Goal: Task Accomplishment & Management: Complete application form

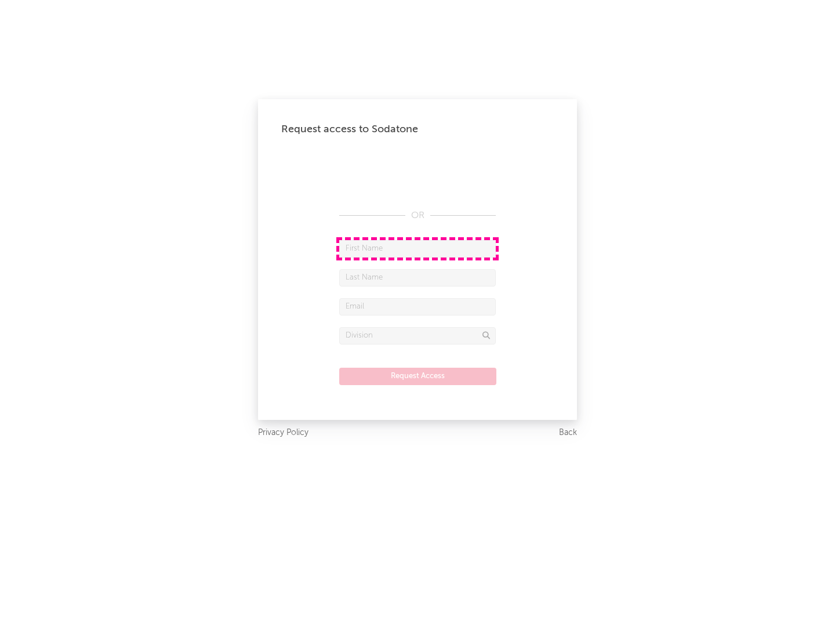
click at [418, 248] on input "text" at bounding box center [417, 248] width 157 height 17
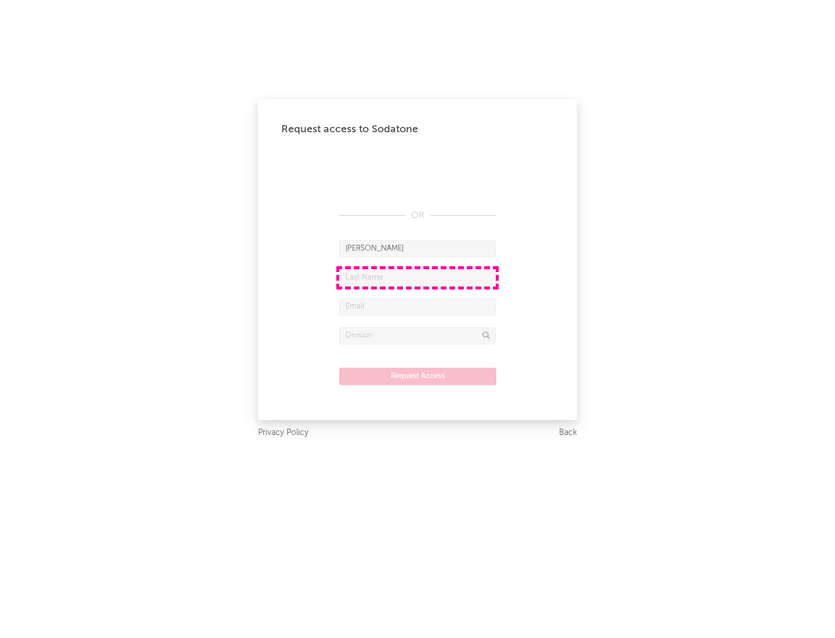
type input "[PERSON_NAME]"
click at [418, 277] on input "text" at bounding box center [417, 277] width 157 height 17
type input "[PERSON_NAME]"
click at [418, 306] on input "text" at bounding box center [417, 306] width 157 height 17
type input "[EMAIL_ADDRESS][DOMAIN_NAME]"
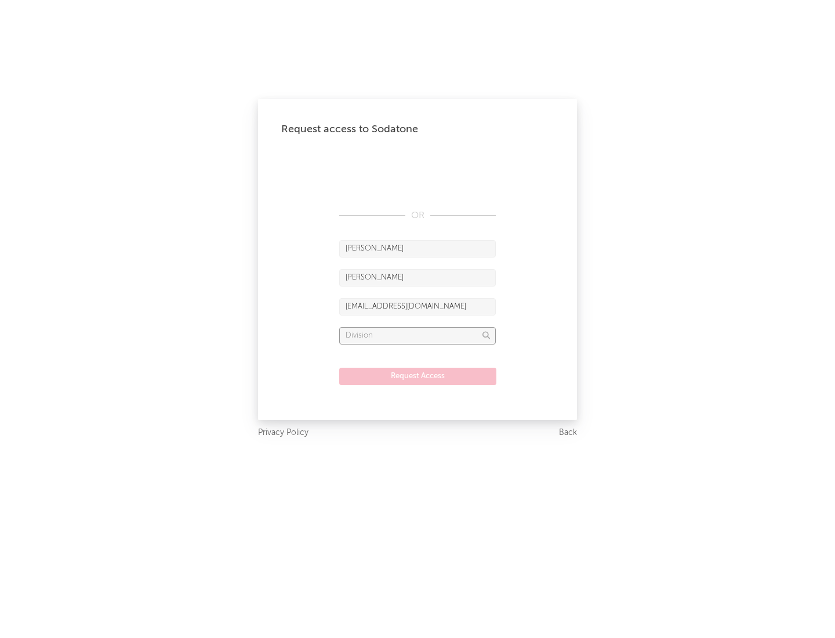
click at [418, 335] on input "text" at bounding box center [417, 335] width 157 height 17
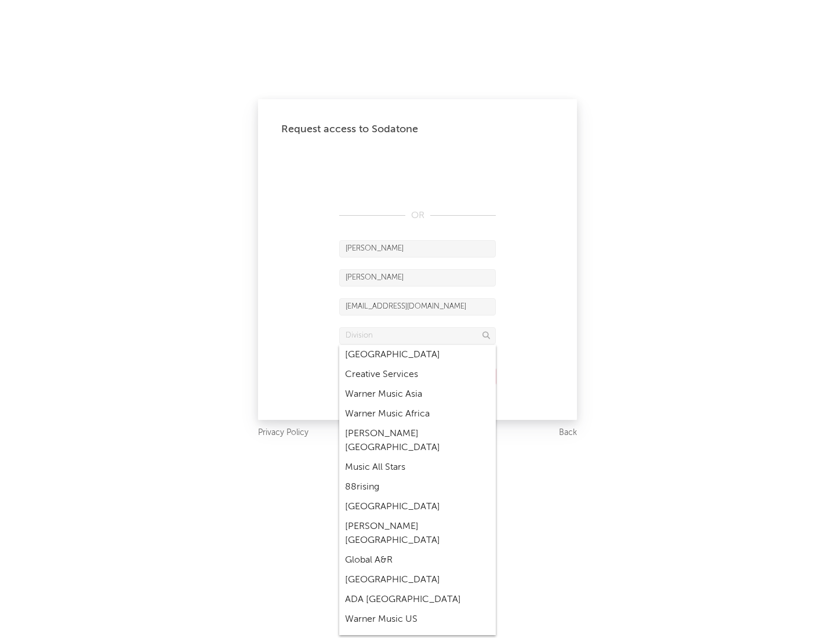
click at [418, 458] on div "Music All Stars" at bounding box center [417, 468] width 157 height 20
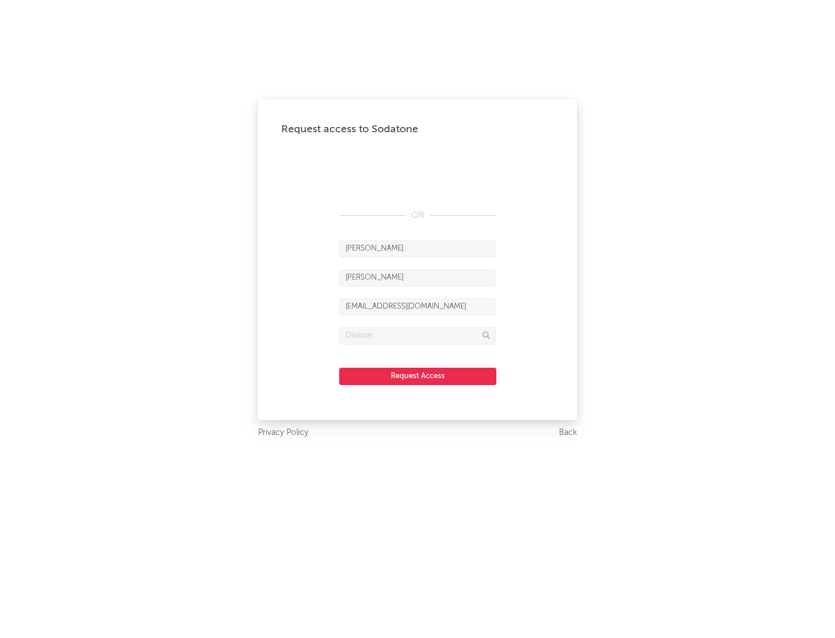
type input "Music All Stars"
click at [418, 376] on button "Request Access" at bounding box center [417, 376] width 157 height 17
